Goal: Communication & Community: Answer question/provide support

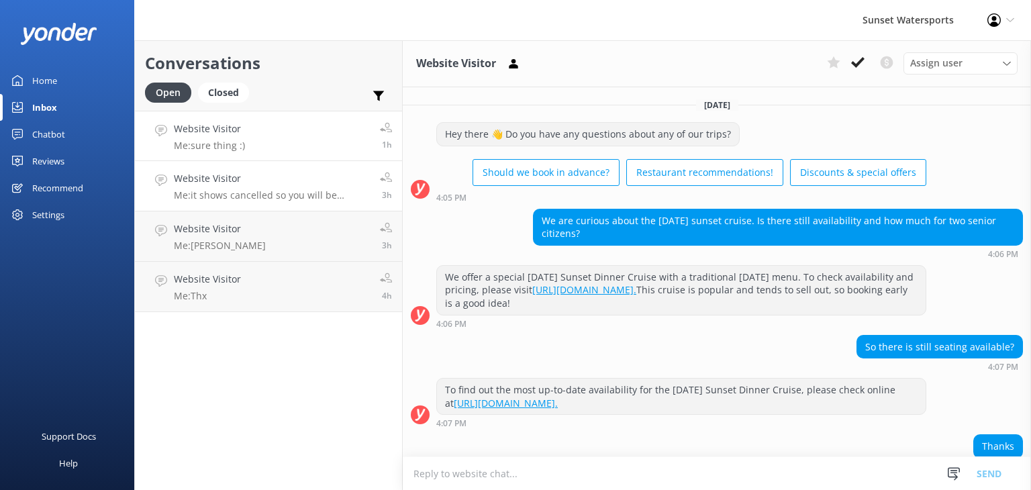
scroll to position [134, 0]
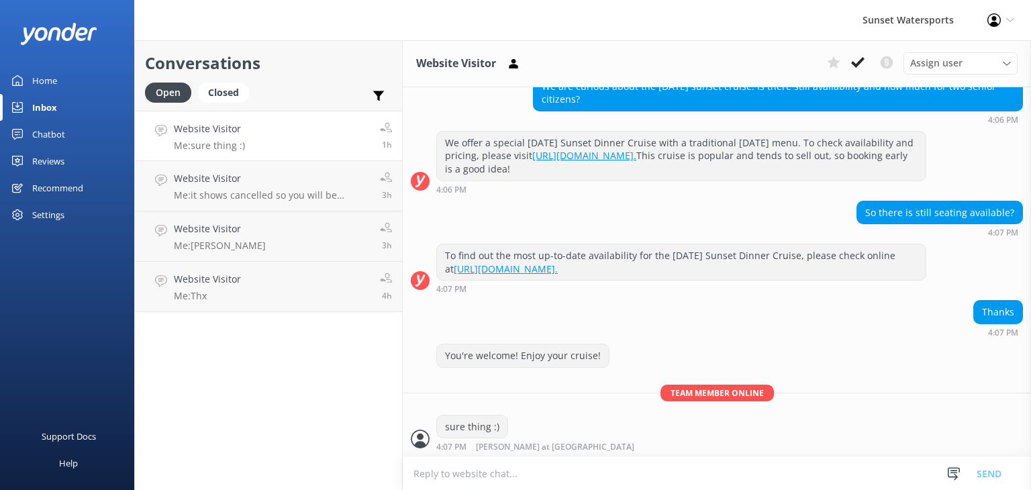
click at [298, 151] on link "Website Visitor Me: sure thing :) 1h" at bounding box center [268, 136] width 267 height 50
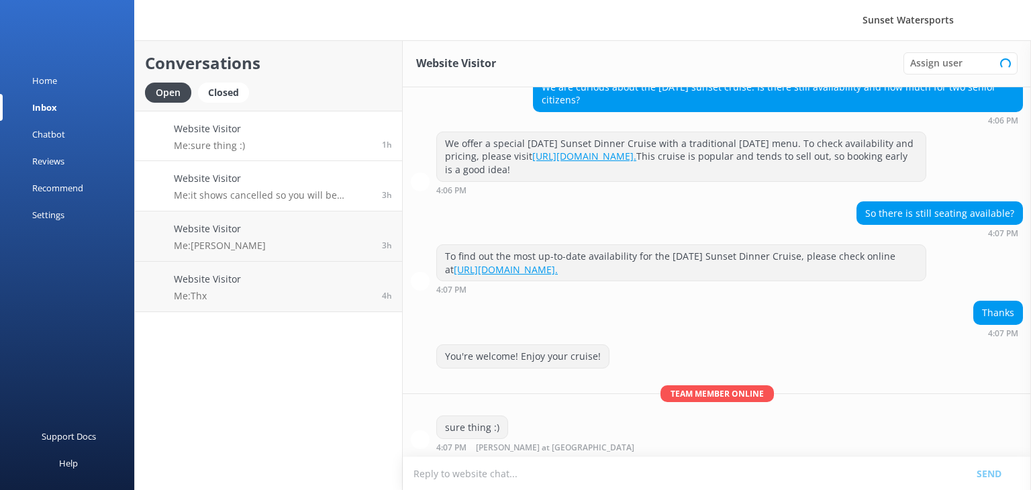
scroll to position [134, 0]
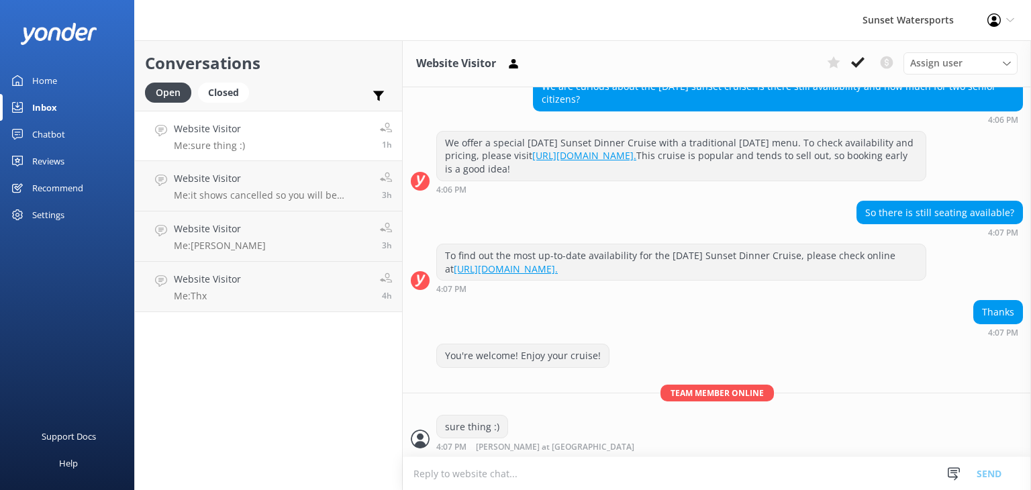
click at [330, 142] on link "Website Visitor Me: sure thing :) 1h" at bounding box center [268, 136] width 267 height 50
click at [283, 143] on link "Website Visitor Me: sure thing :) 1h" at bounding box center [268, 136] width 267 height 50
click at [285, 139] on link "Website Visitor Me: sure thing :) 1h" at bounding box center [268, 136] width 267 height 50
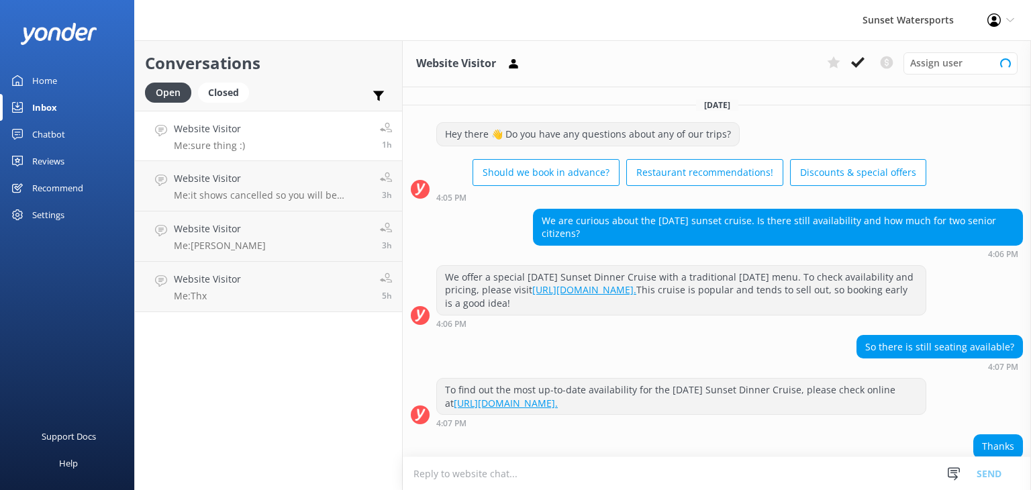
scroll to position [134, 0]
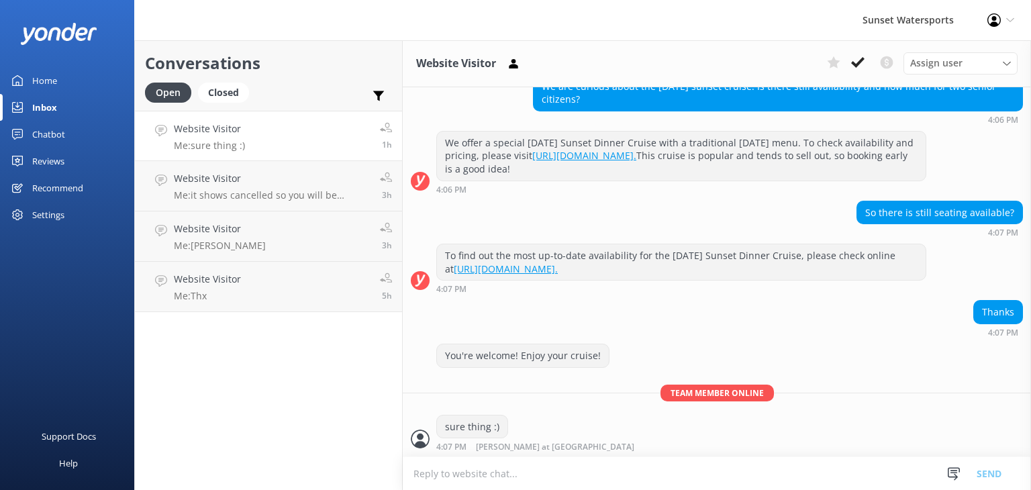
click at [256, 138] on link "Website Visitor Me: sure thing :) 1h" at bounding box center [268, 136] width 267 height 50
click at [222, 95] on div "Closed" at bounding box center [223, 93] width 51 height 20
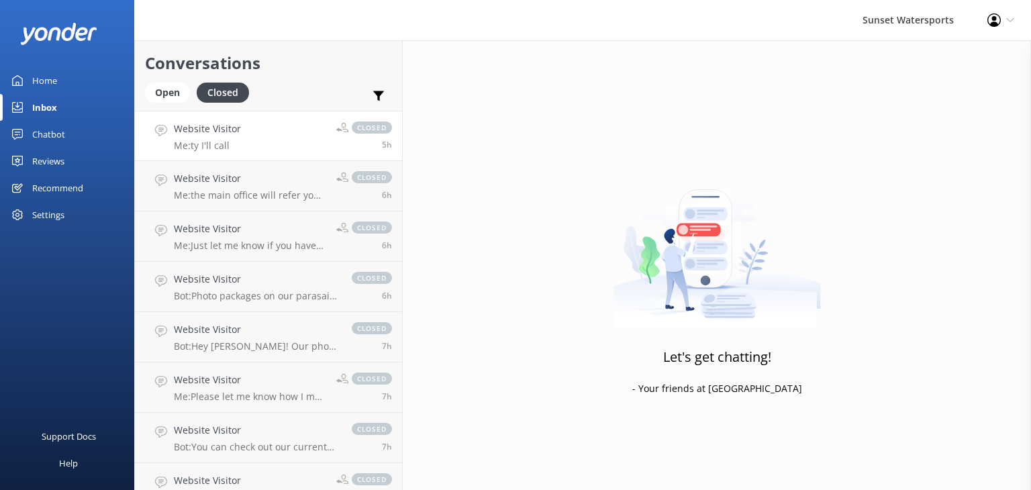
click at [263, 143] on link "Website Visitor Me: ty I'll call closed 5h" at bounding box center [268, 136] width 267 height 50
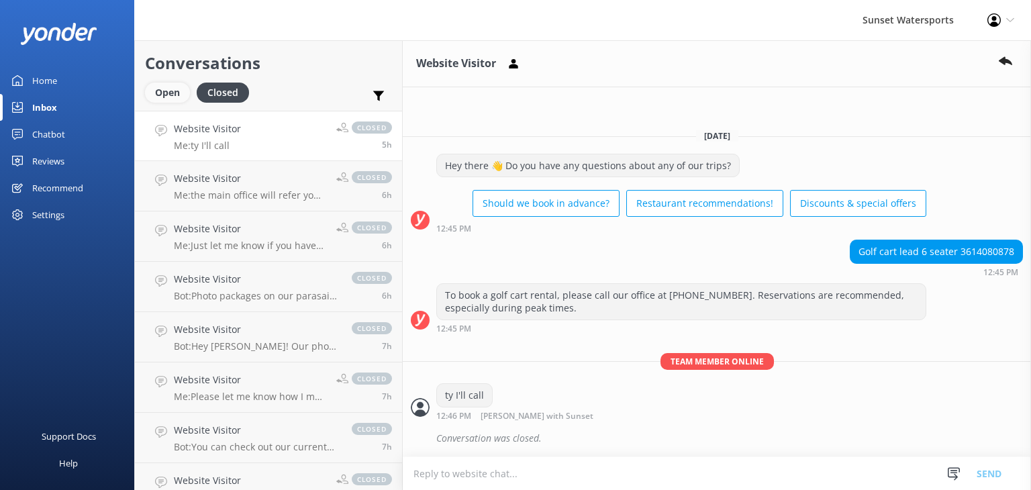
click at [171, 97] on div "Open" at bounding box center [167, 93] width 45 height 20
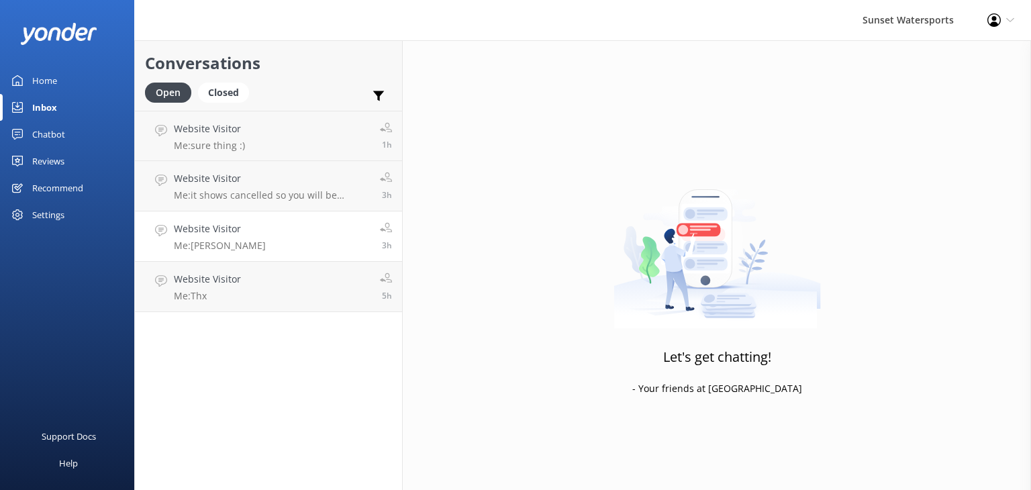
click at [273, 240] on link "Website Visitor Me: Ty 3h" at bounding box center [268, 236] width 267 height 50
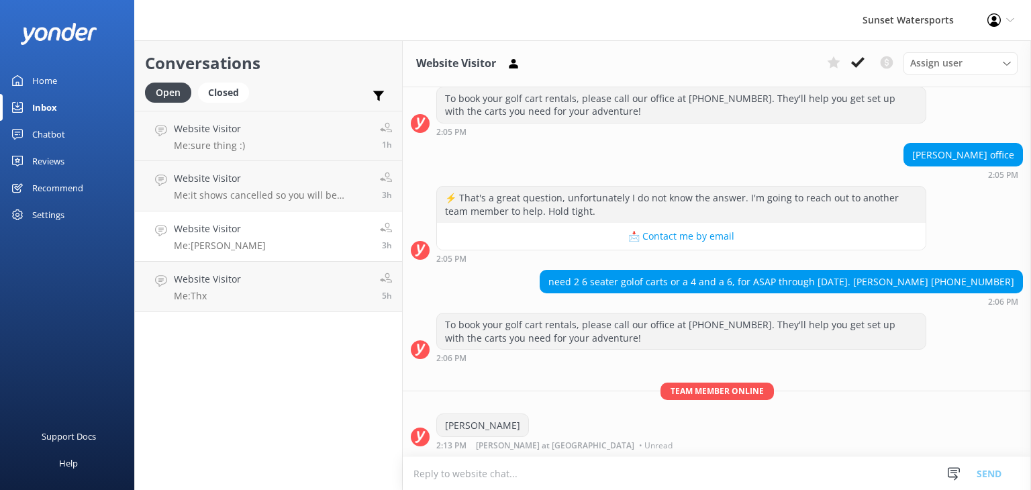
scroll to position [1522, 0]
